Goal: Communication & Community: Answer question/provide support

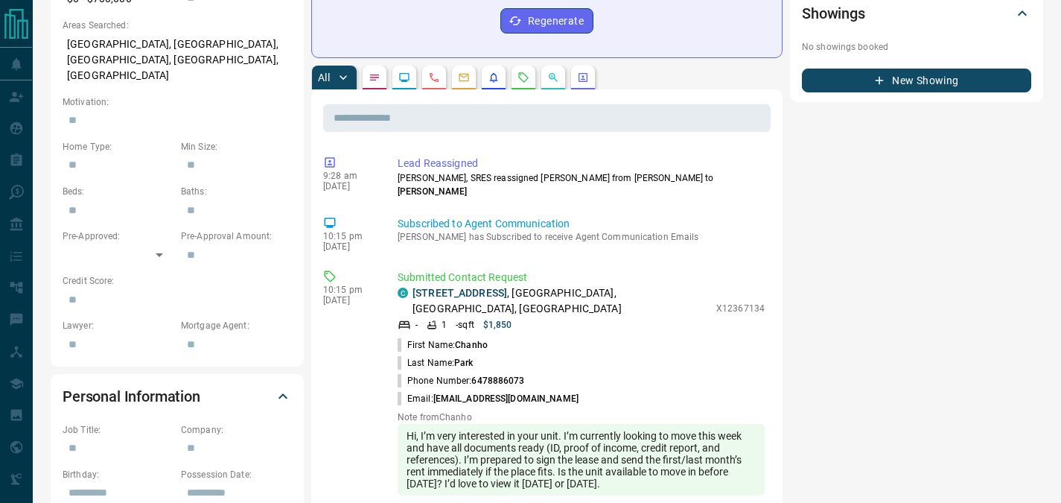
scroll to position [550, 0]
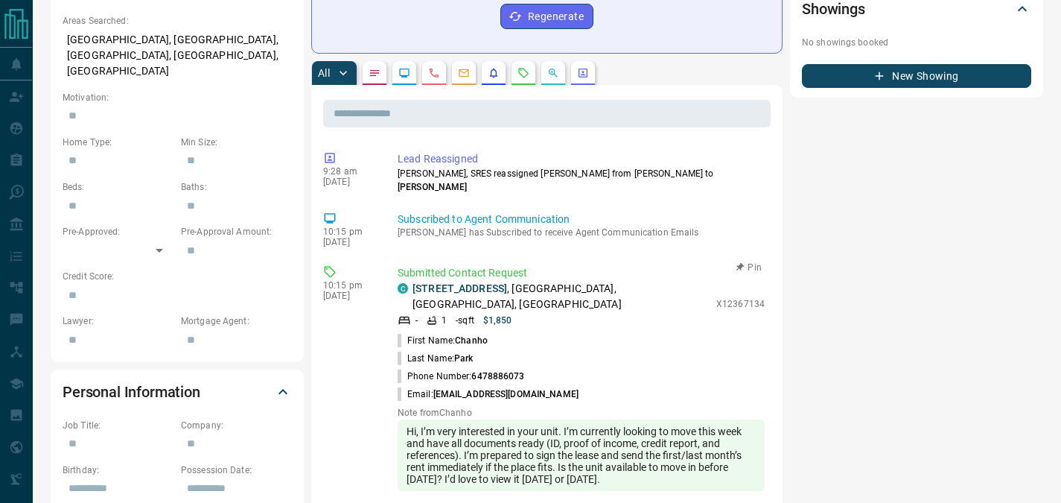
click at [545, 389] on span "[EMAIL_ADDRESS][DOMAIN_NAME]" at bounding box center [505, 394] width 145 height 10
click at [573, 367] on li "Phone Number: [PHONE_NUMBER]" at bounding box center [581, 376] width 367 height 18
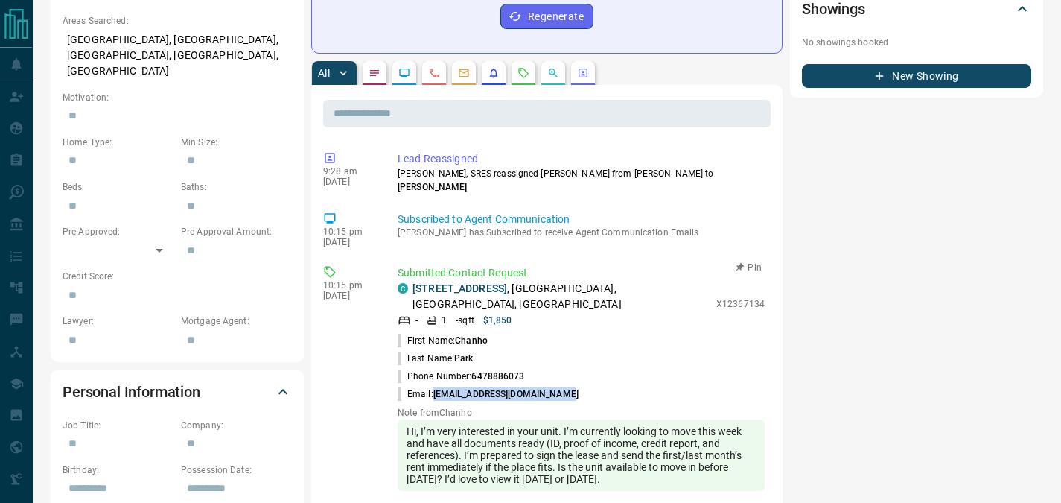
drag, startPoint x: 568, startPoint y: 357, endPoint x: 433, endPoint y: 358, distance: 134.8
click at [433, 387] on p "Email: [EMAIL_ADDRESS][DOMAIN_NAME]" at bounding box center [488, 393] width 181 height 13
copy span "[EMAIL_ADDRESS][DOMAIN_NAME]"
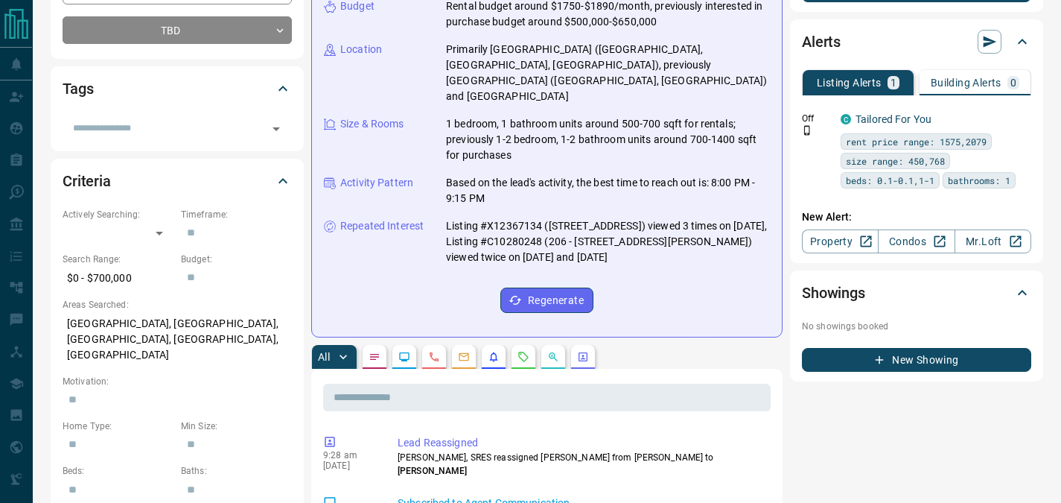
scroll to position [0, 0]
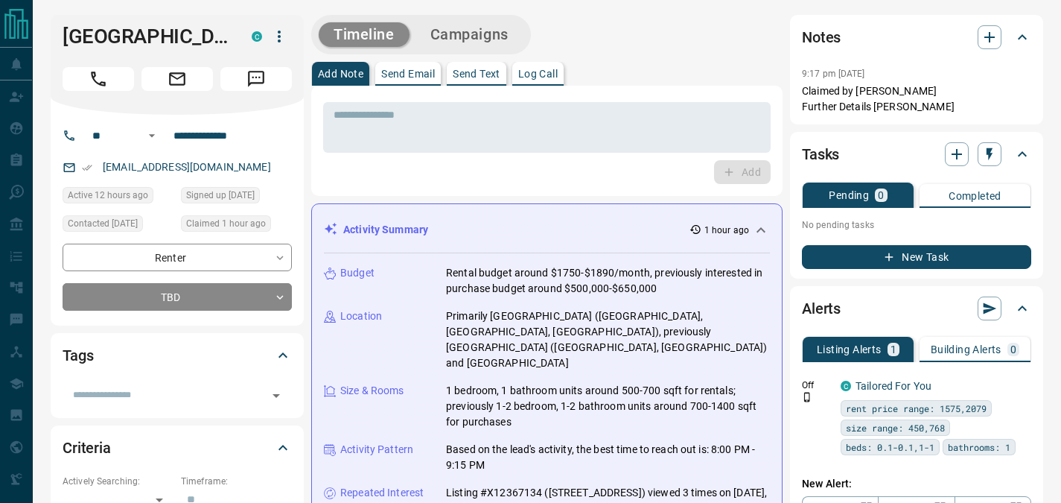
click at [412, 70] on p "Send Email" at bounding box center [408, 73] width 54 height 10
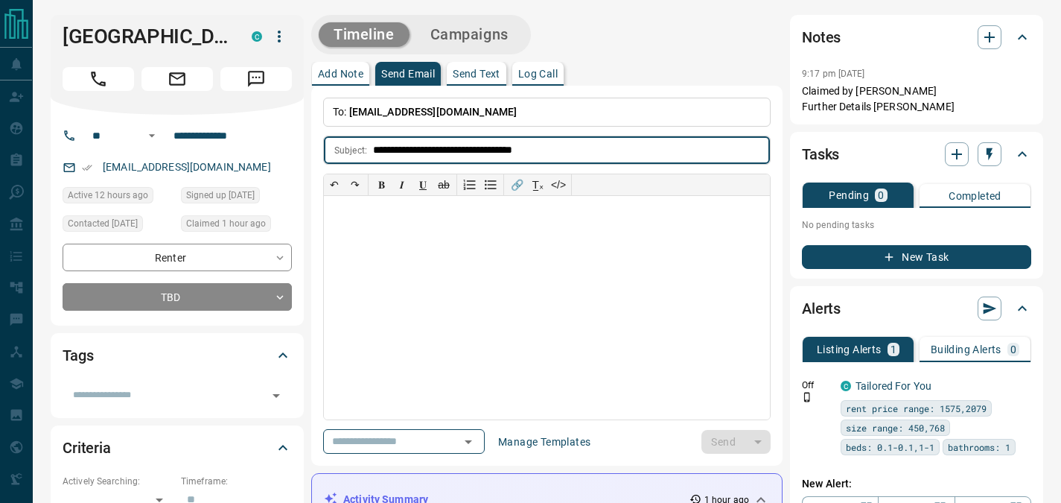
type input "**********"
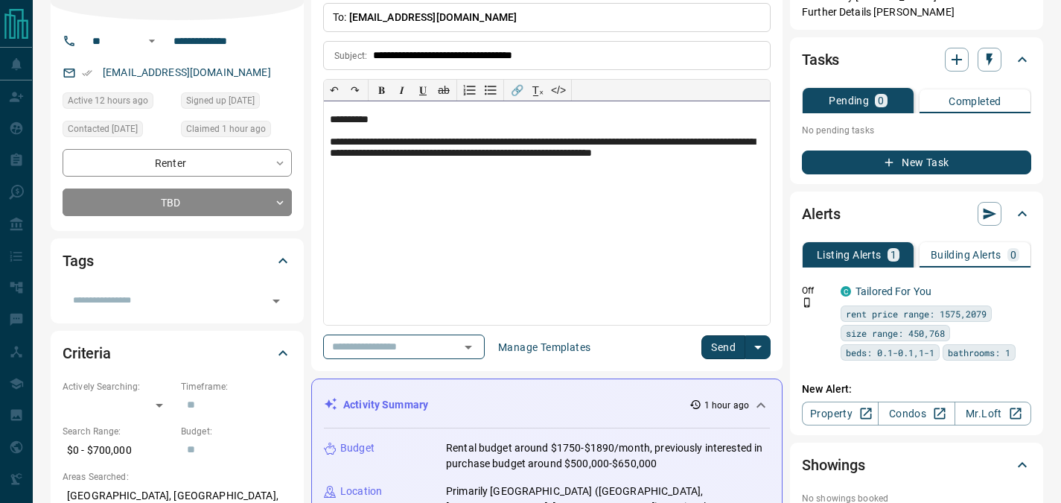
scroll to position [1, 0]
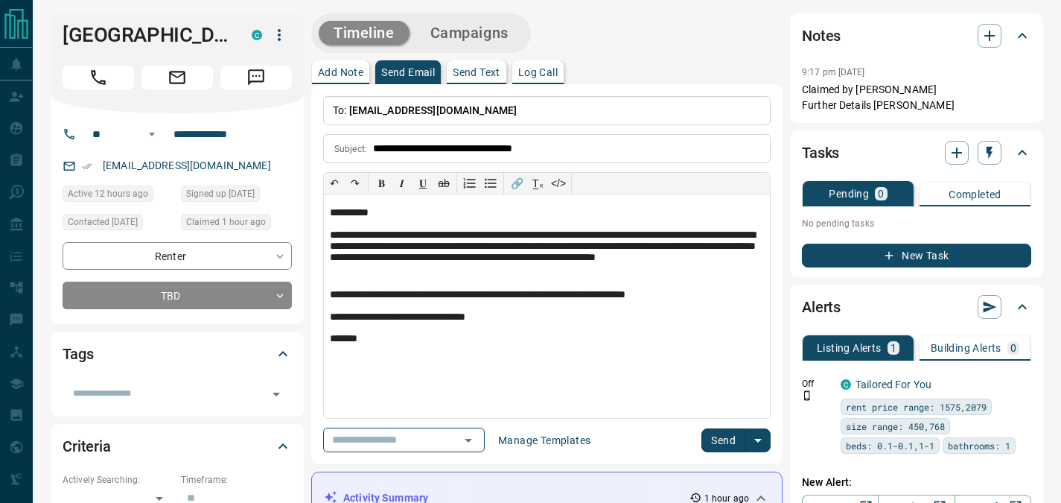
click at [728, 439] on button "Send" at bounding box center [723, 440] width 44 height 24
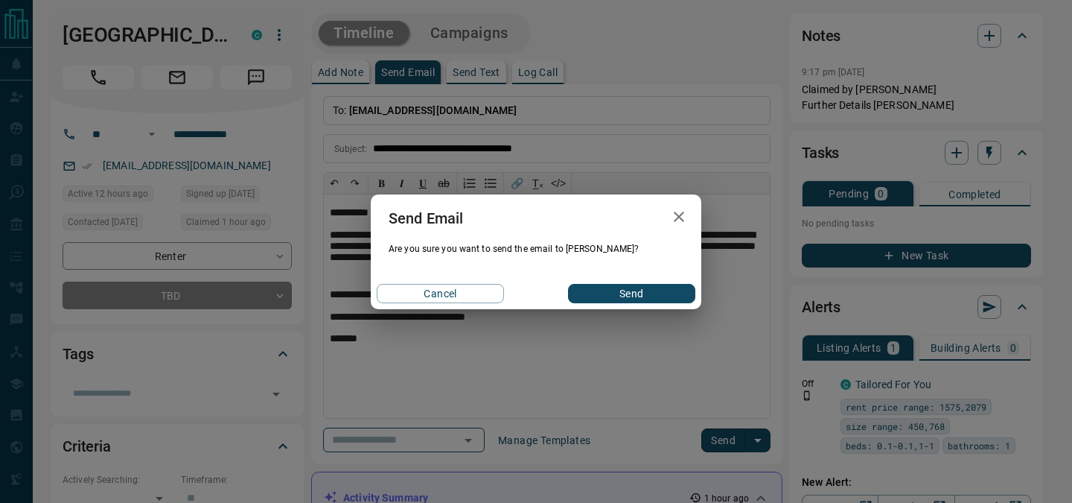
click at [641, 296] on button "Send" at bounding box center [631, 293] width 127 height 19
